Goal: Use online tool/utility: Utilize a website feature to perform a specific function

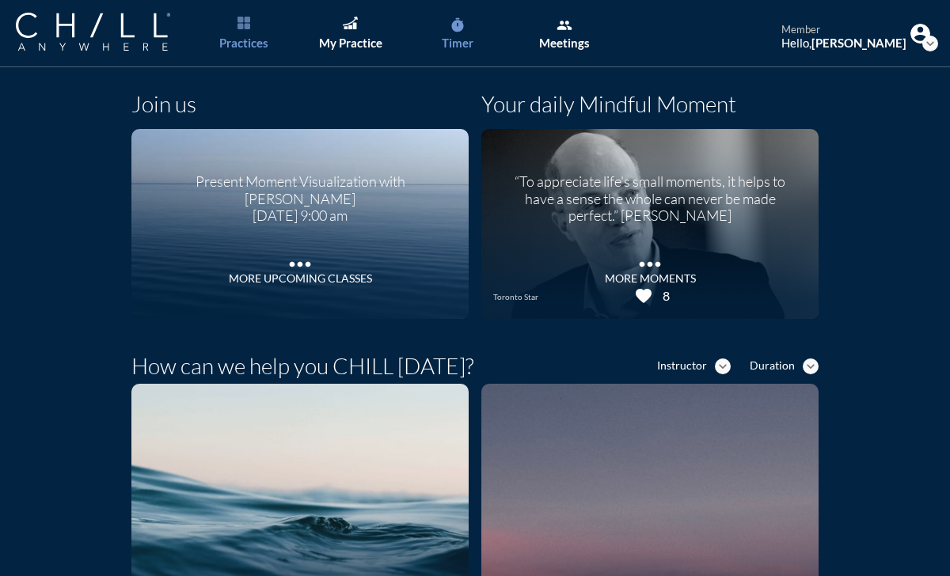
click at [470, 36] on div "Timer" at bounding box center [458, 43] width 32 height 14
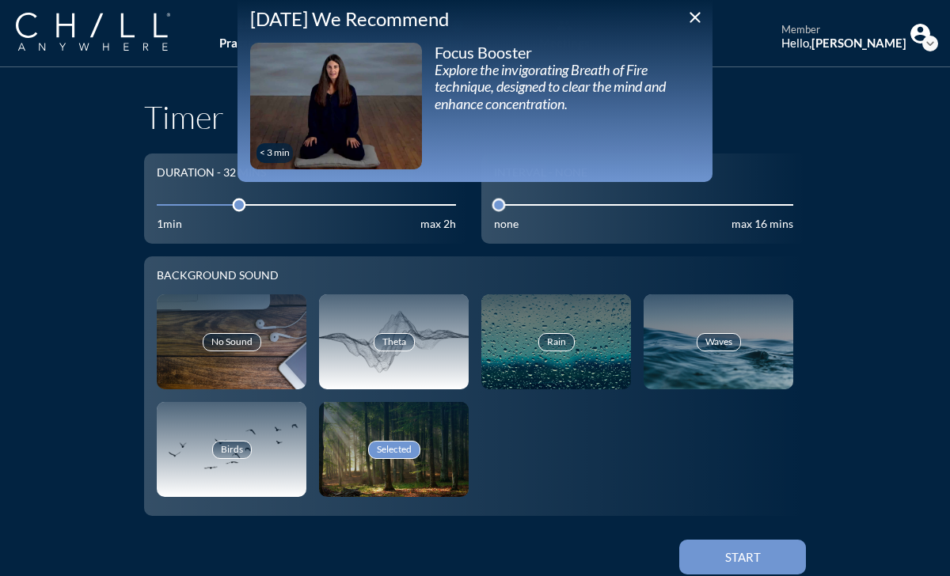
click at [207, 209] on input "32" at bounding box center [306, 204] width 299 height 15
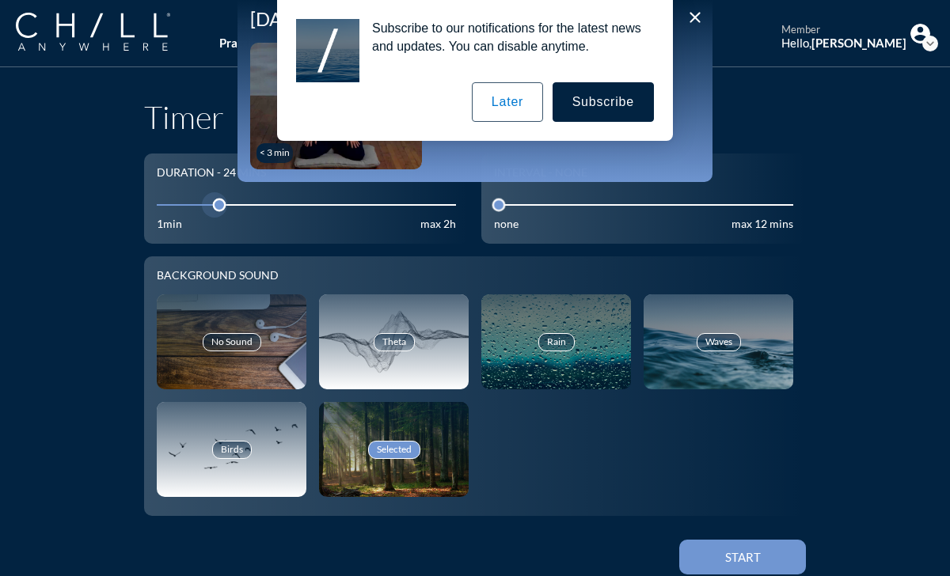
click at [182, 203] on input "32" at bounding box center [306, 204] width 299 height 15
click at [185, 207] on div at bounding box center [191, 204] width 13 height 13
click at [176, 199] on input "32" at bounding box center [306, 204] width 299 height 15
click at [177, 198] on input "32" at bounding box center [306, 204] width 299 height 15
click at [172, 200] on input "32" at bounding box center [306, 204] width 299 height 15
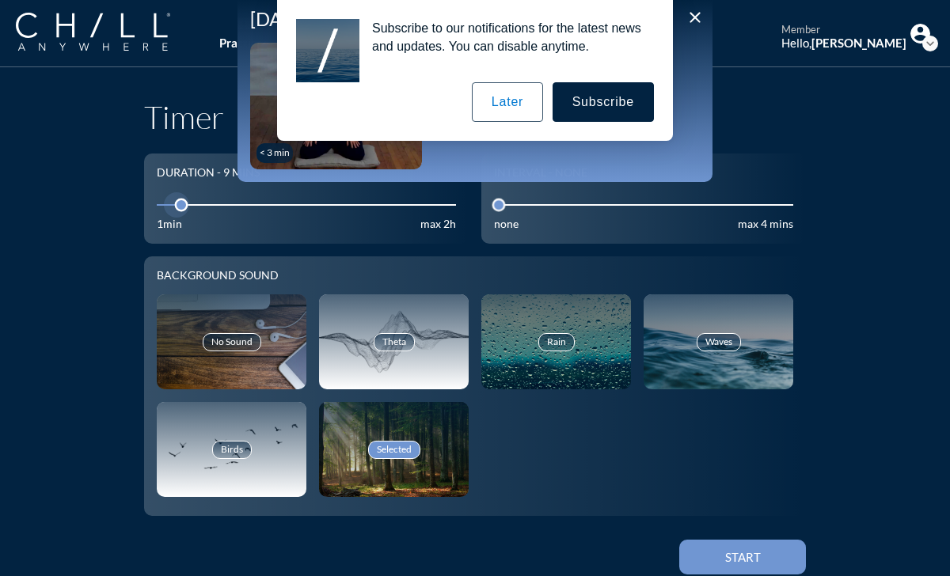
click at [521, 111] on button "Later" at bounding box center [507, 102] width 71 height 40
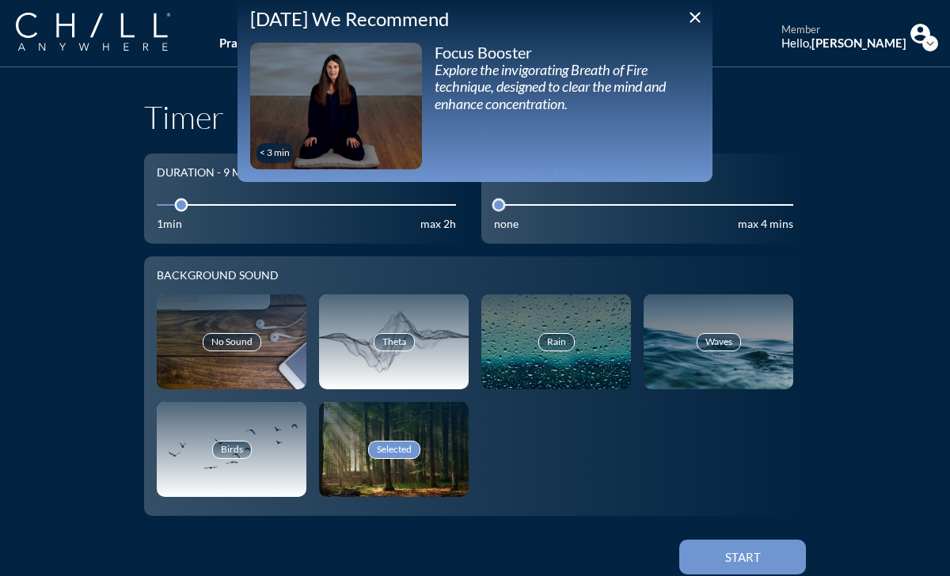
click at [692, 25] on icon "close" at bounding box center [695, 17] width 19 height 19
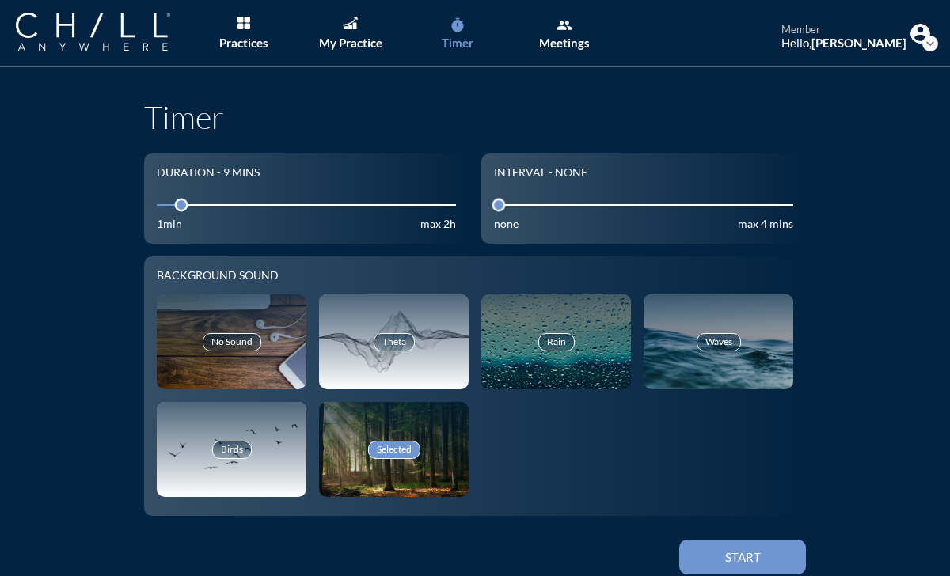
click at [362, 125] on h1 "Timer" at bounding box center [475, 117] width 662 height 38
click at [557, 204] on input "0" at bounding box center [643, 204] width 299 height 15
click at [640, 204] on input "0" at bounding box center [643, 204] width 299 height 15
click at [736, 200] on input "0" at bounding box center [643, 204] width 299 height 15
click at [741, 561] on div "Start" at bounding box center [742, 557] width 71 height 14
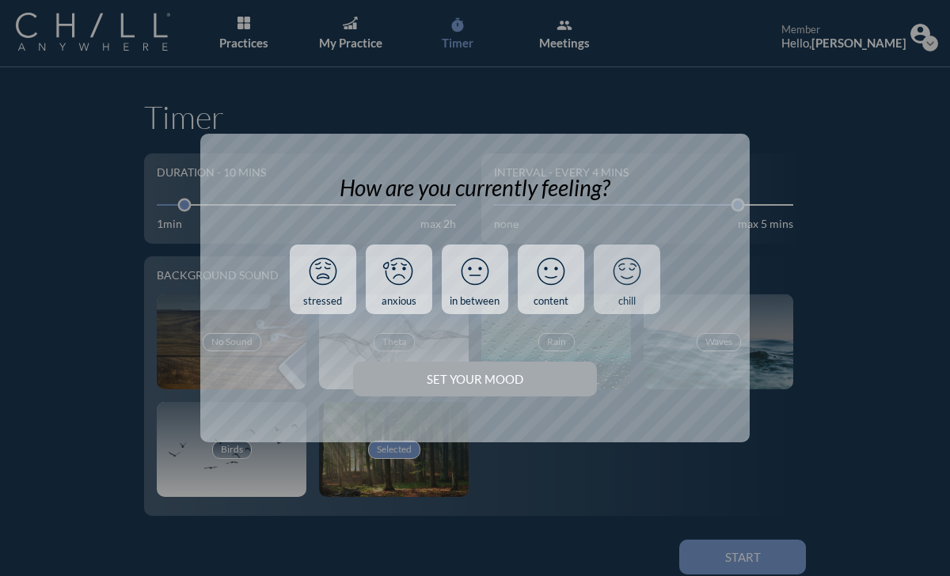
click at [633, 294] on link "chill" at bounding box center [627, 280] width 66 height 70
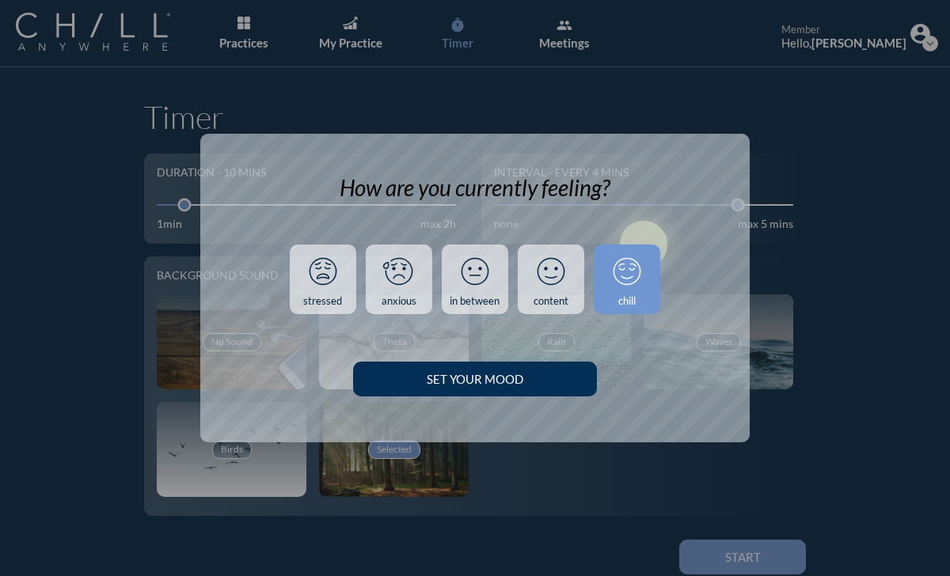
click at [519, 386] on div "Set your Mood" at bounding box center [475, 379] width 188 height 14
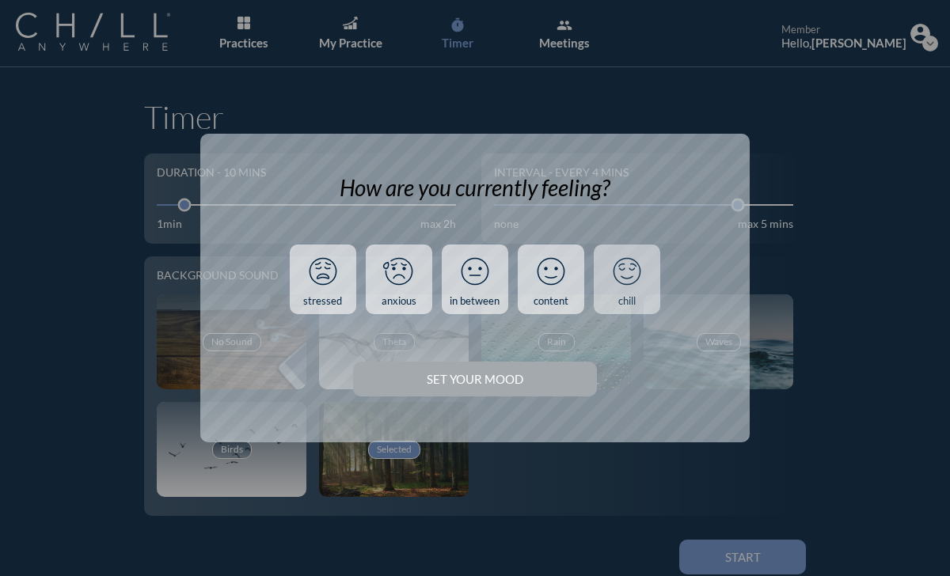
click at [638, 294] on link "chill" at bounding box center [627, 280] width 66 height 70
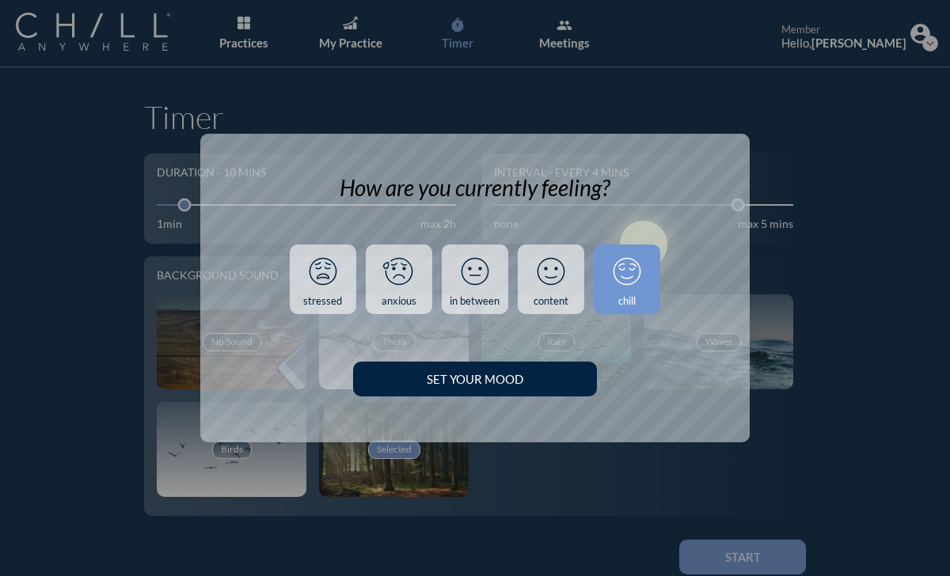
click at [484, 410] on div "How are you currently feeling? stressed anxious in between content chill Set yo…" at bounding box center [474, 288] width 549 height 309
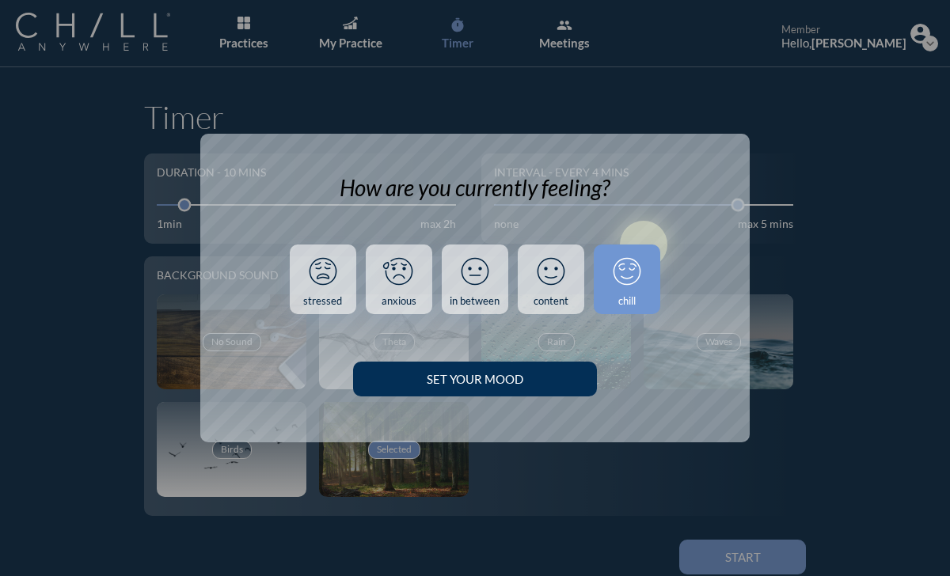
click at [484, 391] on button "Set your Mood" at bounding box center [474, 379] width 243 height 35
